Goal: Transaction & Acquisition: Subscribe to service/newsletter

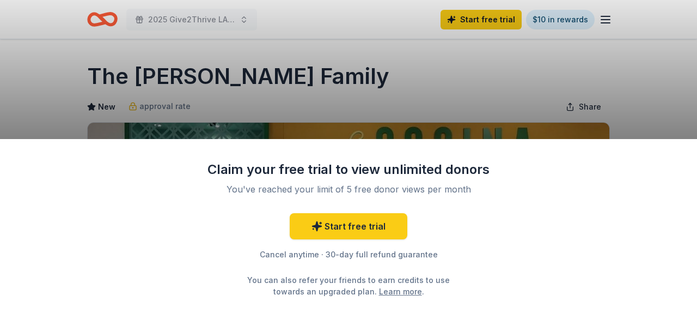
click at [437, 123] on div "Claim your free trial to view unlimited donors You've reached your limit of 5 f…" at bounding box center [348, 159] width 697 height 319
click at [615, 16] on div "Claim your free trial to view unlimited donors You've reached your limit of 5 f…" at bounding box center [348, 159] width 697 height 319
click at [602, 19] on div "Claim your free trial to view unlimited donors You've reached your limit of 5 f…" at bounding box center [348, 159] width 697 height 319
